Goal: Information Seeking & Learning: Learn about a topic

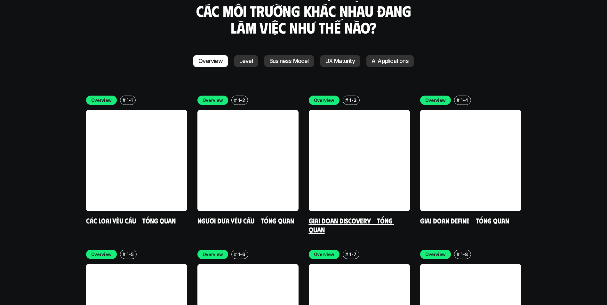
scroll to position [1696, 0]
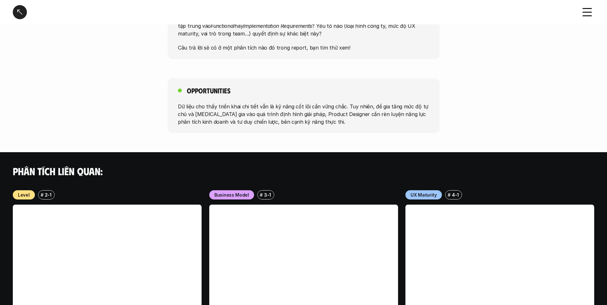
scroll to position [371, 0]
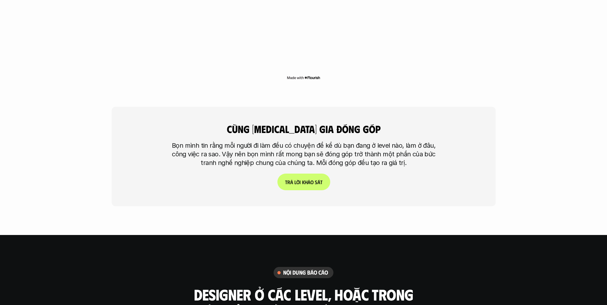
scroll to position [1812, 0]
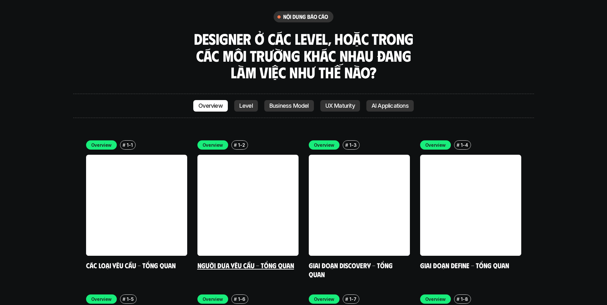
click at [269, 161] on link at bounding box center [247, 205] width 101 height 101
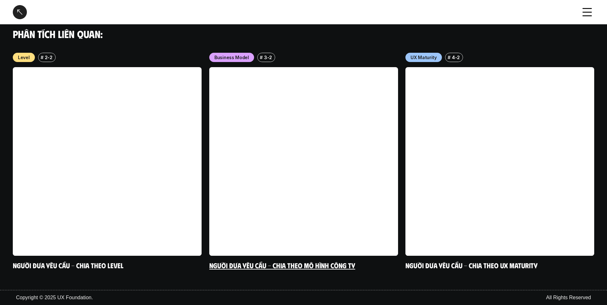
scroll to position [490, 0]
